Goal: Book appointment/travel/reservation

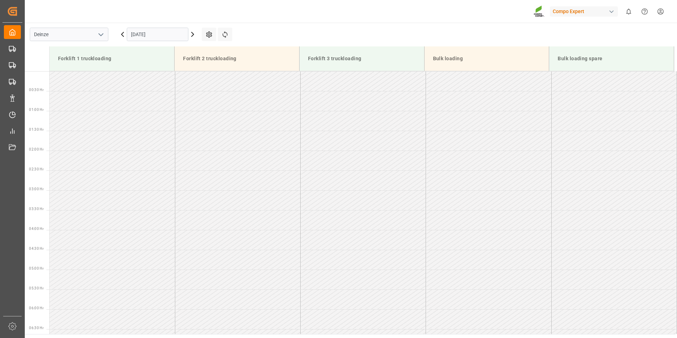
scroll to position [511, 0]
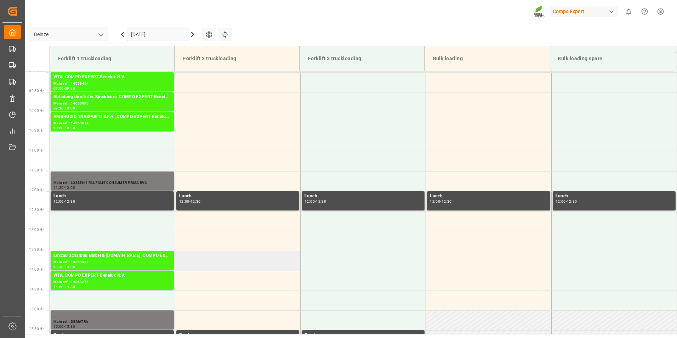
scroll to position [338, 0]
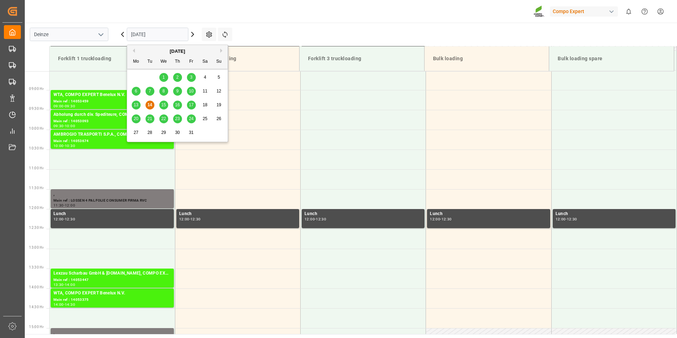
click at [172, 33] on input "[DATE]" at bounding box center [158, 34] width 62 height 13
click at [163, 106] on span "15" at bounding box center [163, 104] width 5 height 5
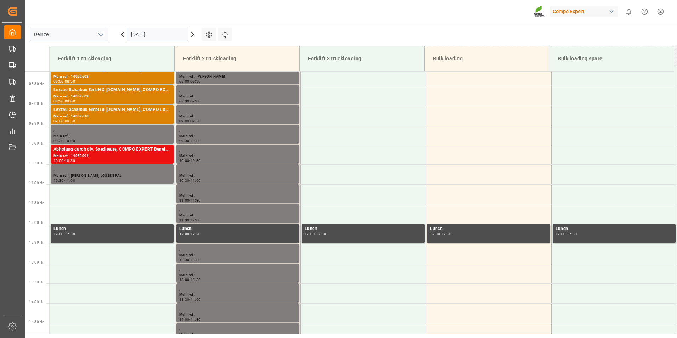
scroll to position [303, 0]
